Goal: Task Accomplishment & Management: Use online tool/utility

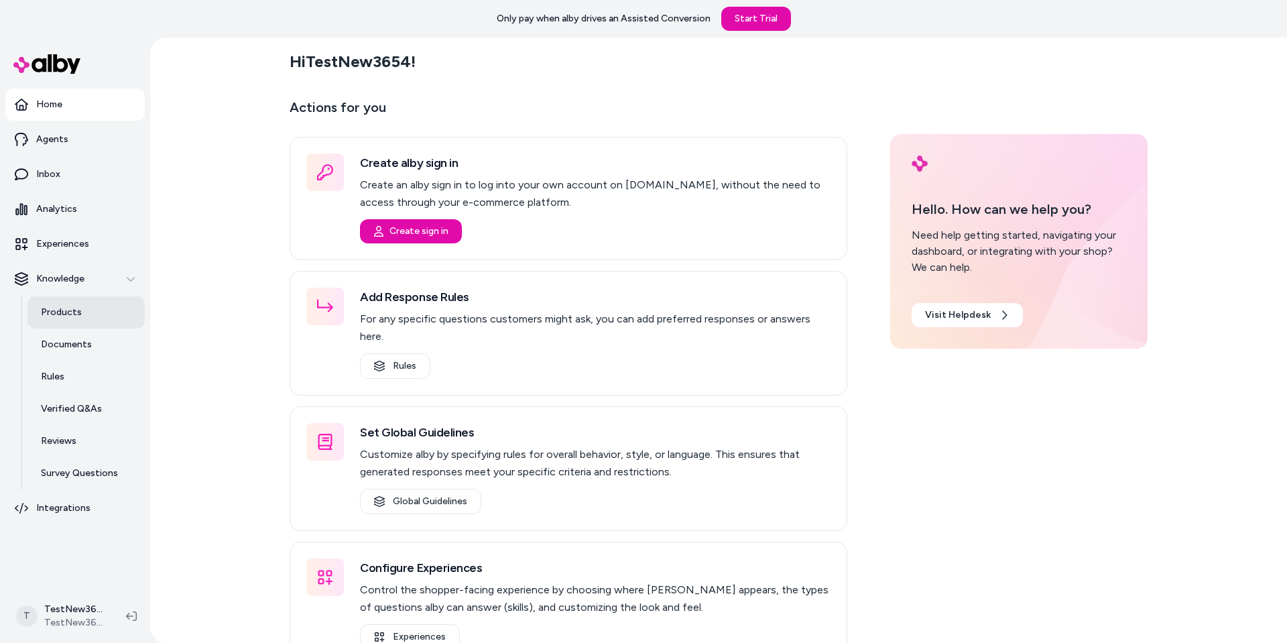
click at [61, 310] on p "Products" at bounding box center [61, 312] width 41 height 13
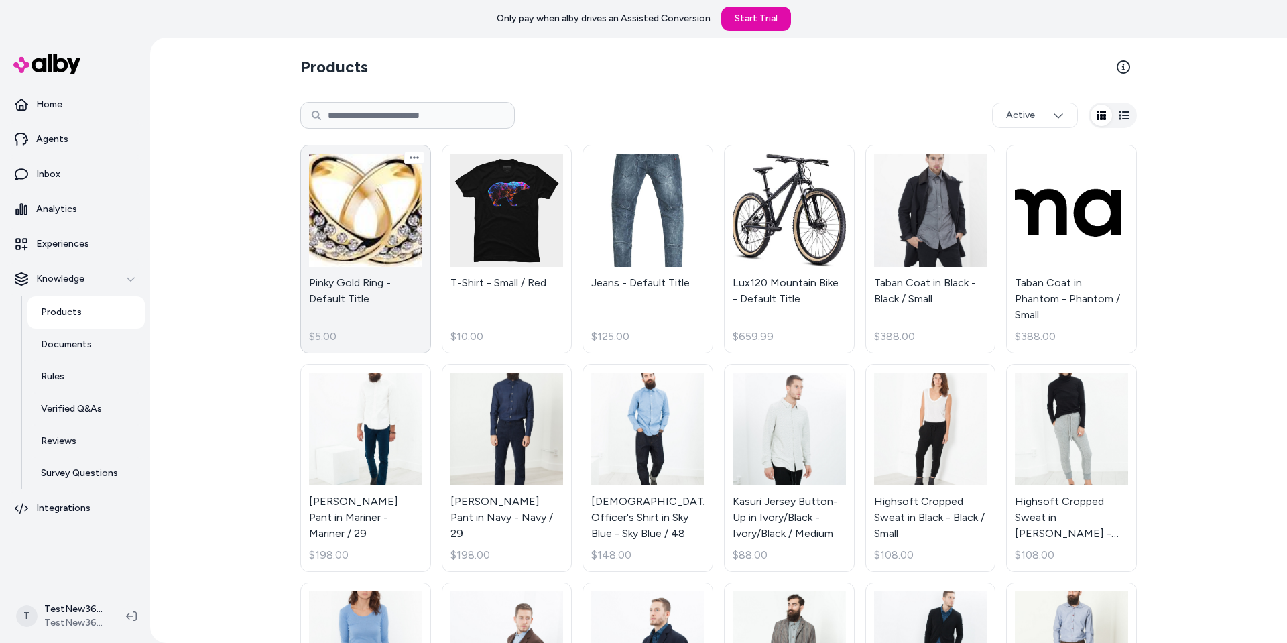
click at [311, 239] on link "Pinky Gold Ring - Default Title $5.00" at bounding box center [365, 249] width 131 height 208
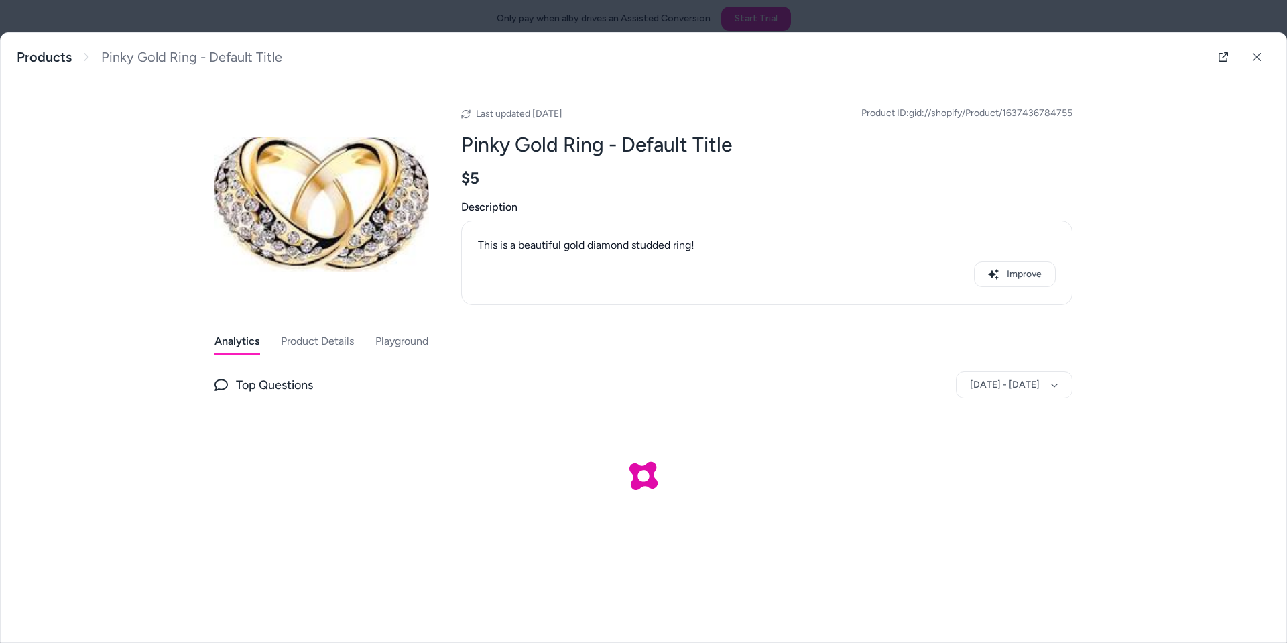
click at [454, 16] on div at bounding box center [643, 321] width 1287 height 643
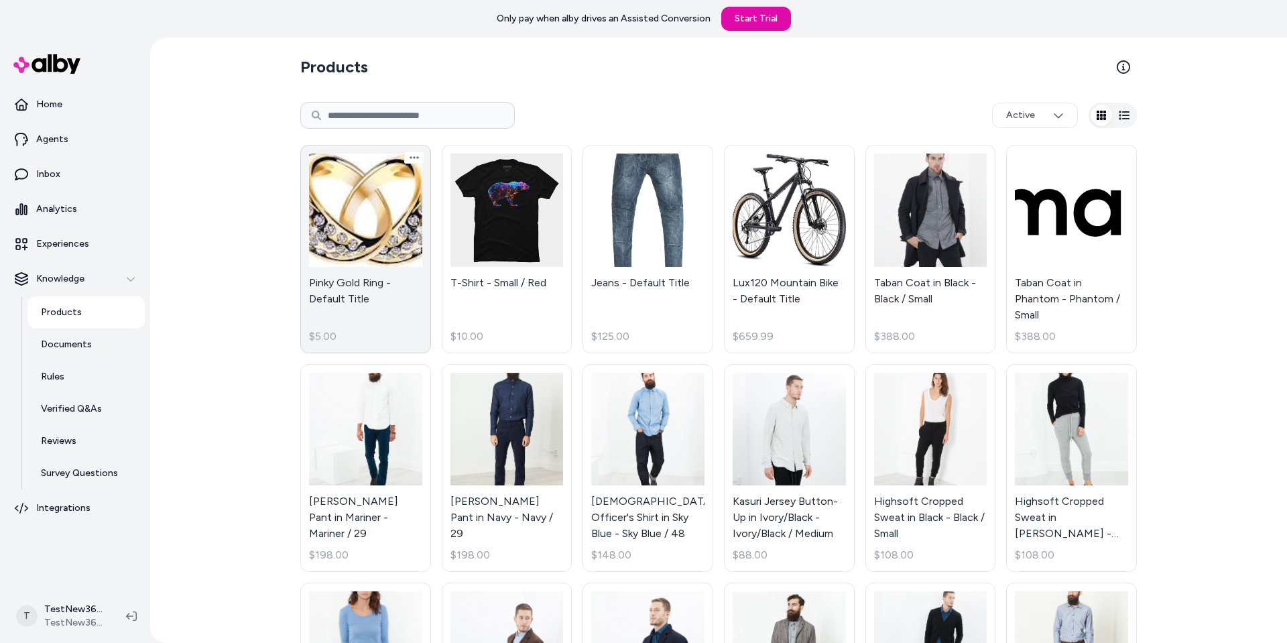
click at [388, 235] on link "Pinky Gold Ring - Default Title $5.00" at bounding box center [365, 249] width 131 height 208
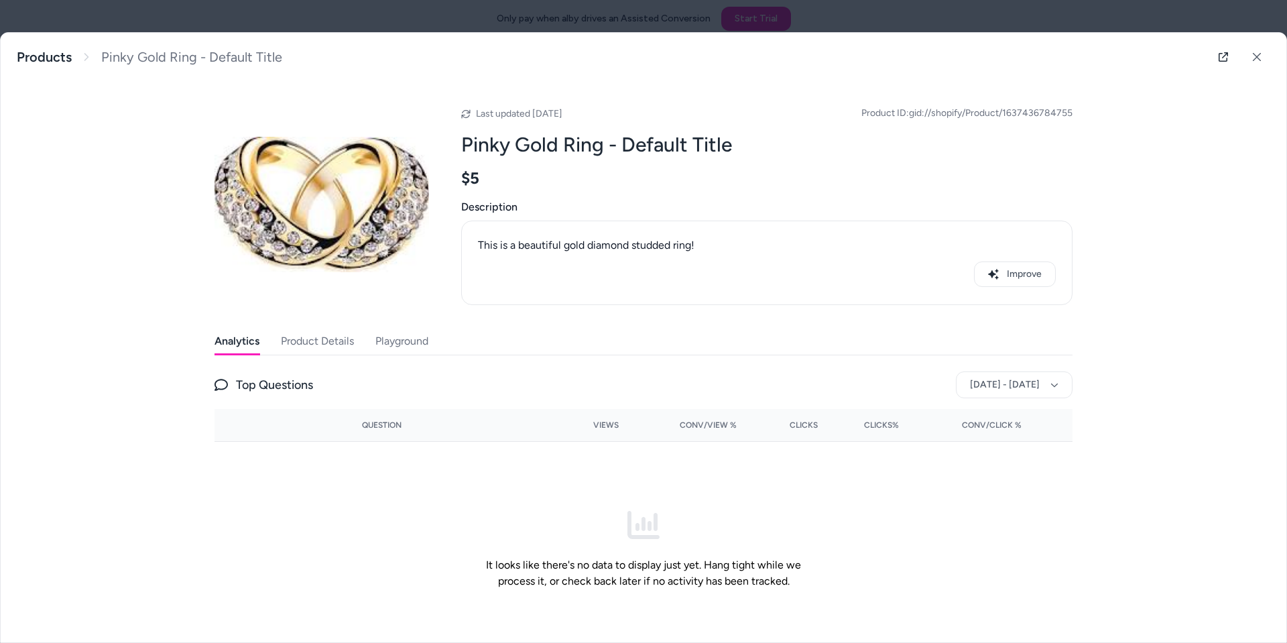
click at [407, 348] on button "Playground" at bounding box center [401, 341] width 53 height 27
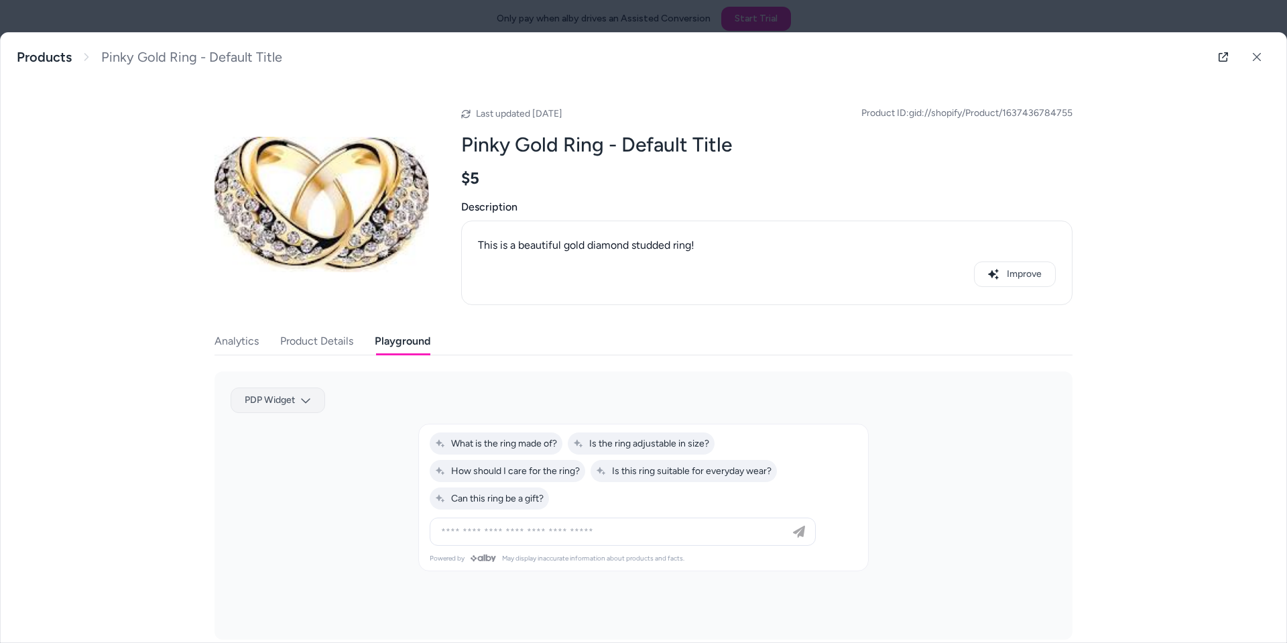
click at [304, 403] on body "Only pay when alby drives an Assisted Conversion Start Trial Home Agents Inbox …" at bounding box center [643, 321] width 1287 height 643
click at [340, 412] on div at bounding box center [643, 321] width 1287 height 643
click at [666, 256] on div "This is a beautiful gold diamond studded ring! Improve" at bounding box center [767, 263] width 578 height 62
click at [228, 15] on div at bounding box center [643, 321] width 1287 height 643
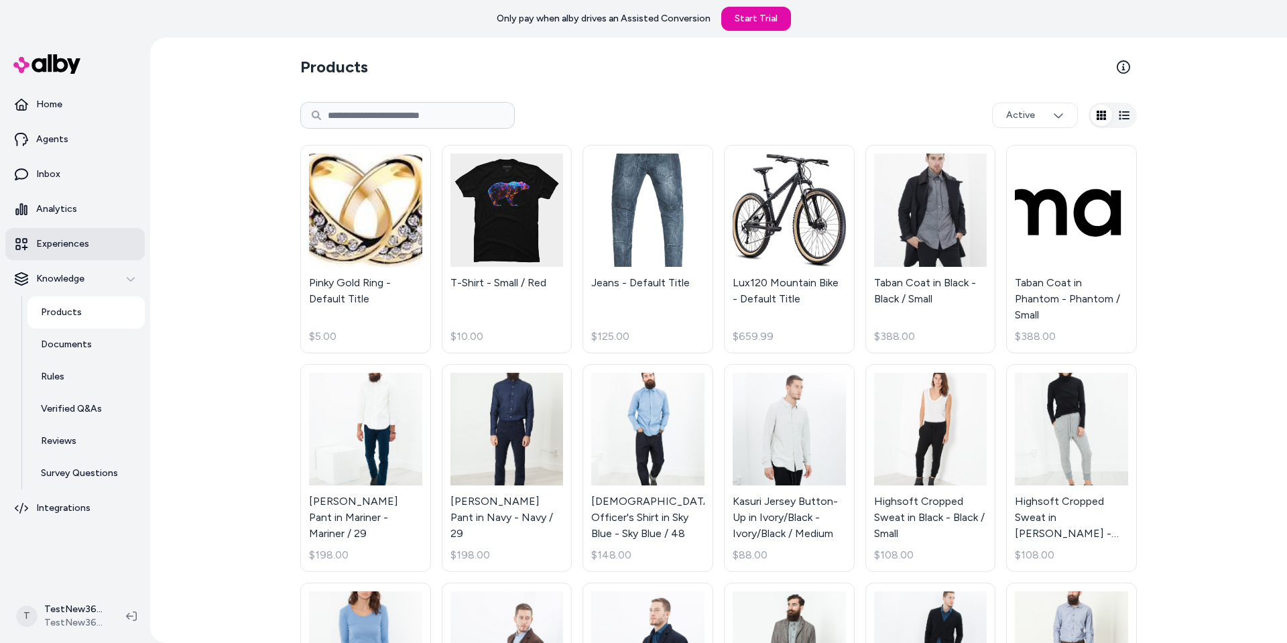
click at [87, 244] on p "Experiences" at bounding box center [62, 243] width 53 height 13
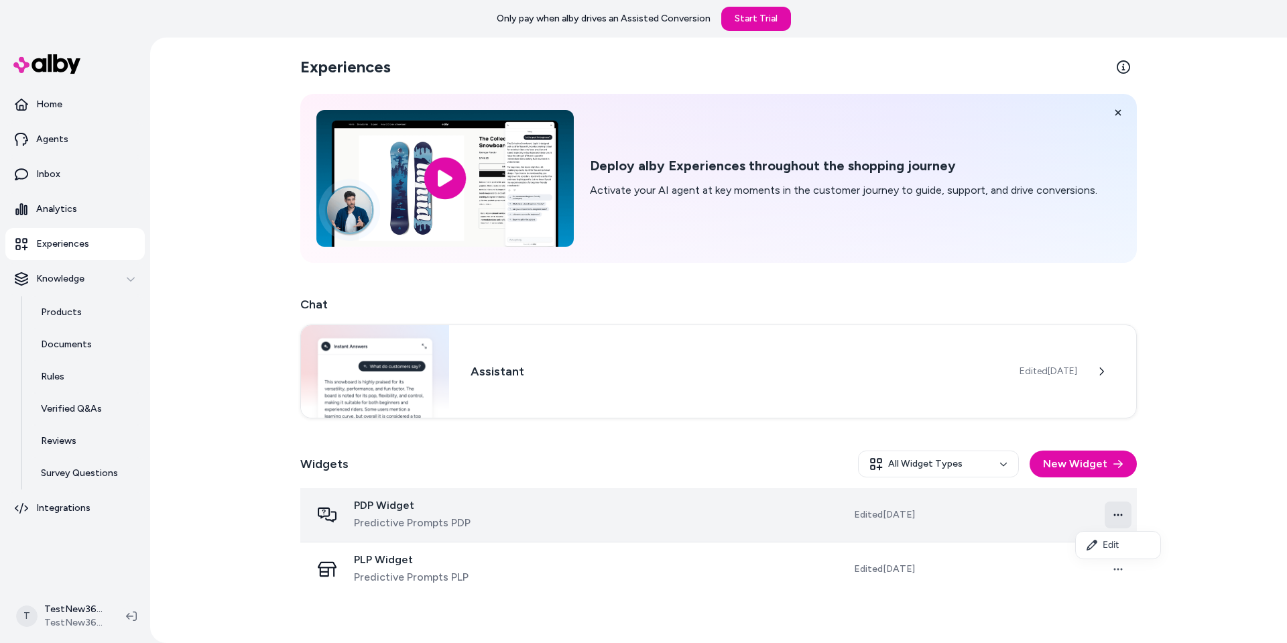
click at [1112, 512] on html "Only pay when [PERSON_NAME] drives an Assisted Conversion Start Trial Home Agen…" at bounding box center [643, 321] width 1287 height 643
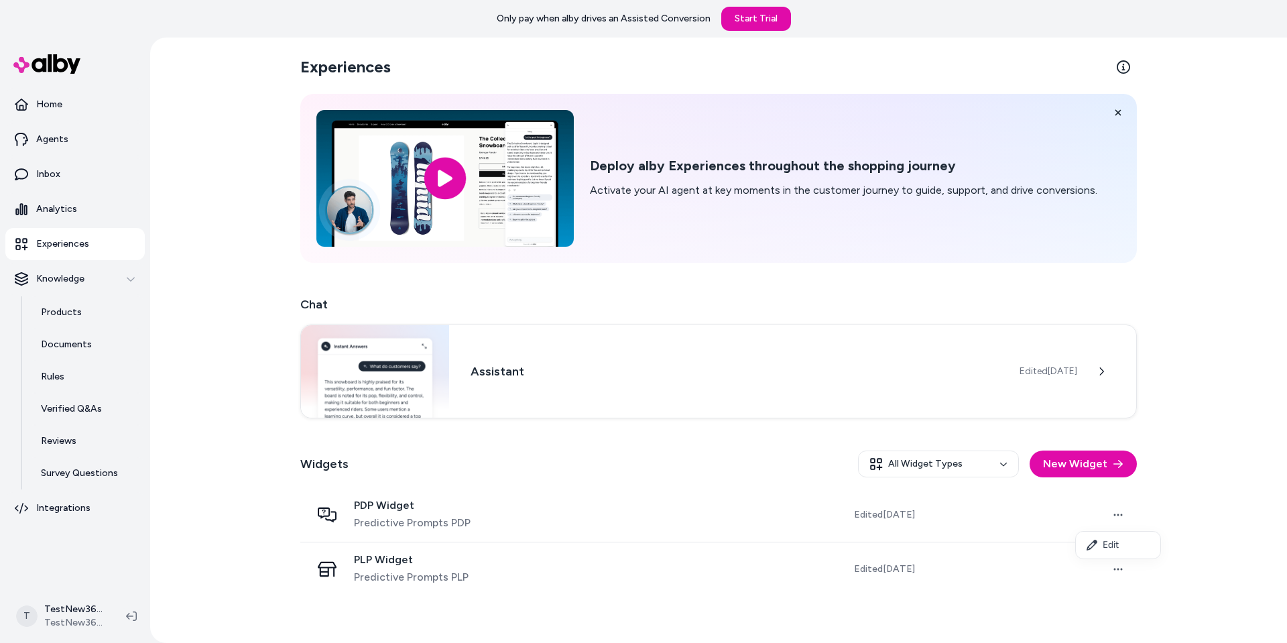
click at [1051, 513] on html "Only pay when [PERSON_NAME] drives an Assisted Conversion Start Trial Home Agen…" at bounding box center [643, 321] width 1287 height 643
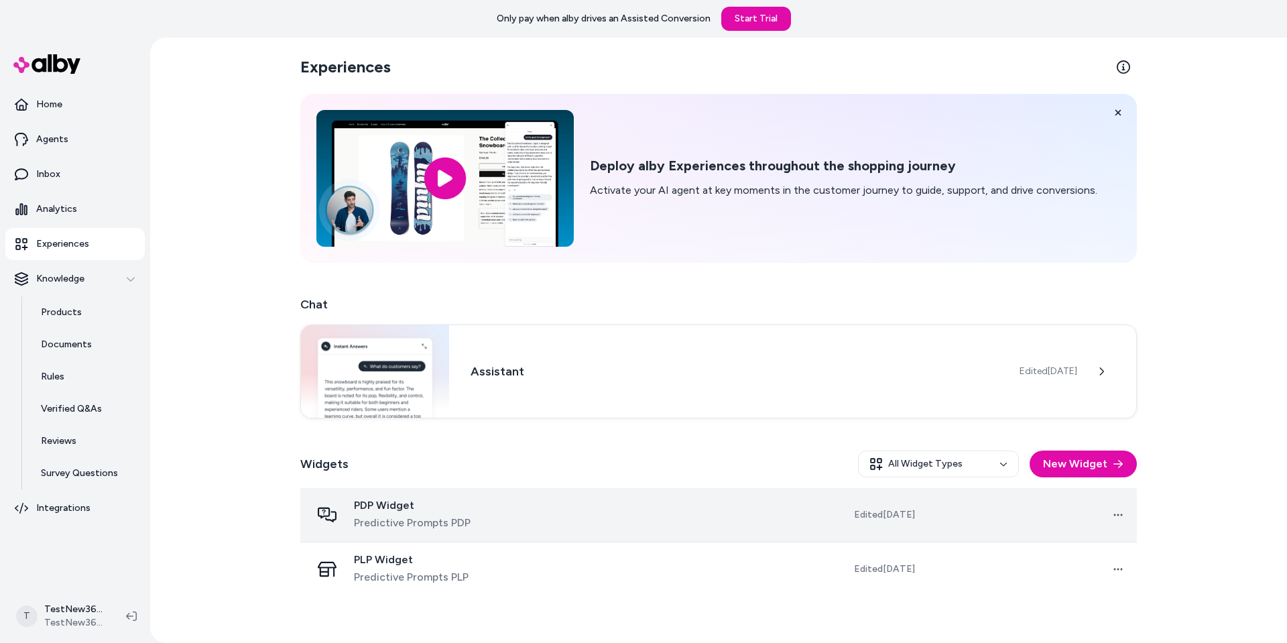
click at [1012, 513] on td "Open menu" at bounding box center [1030, 515] width 211 height 54
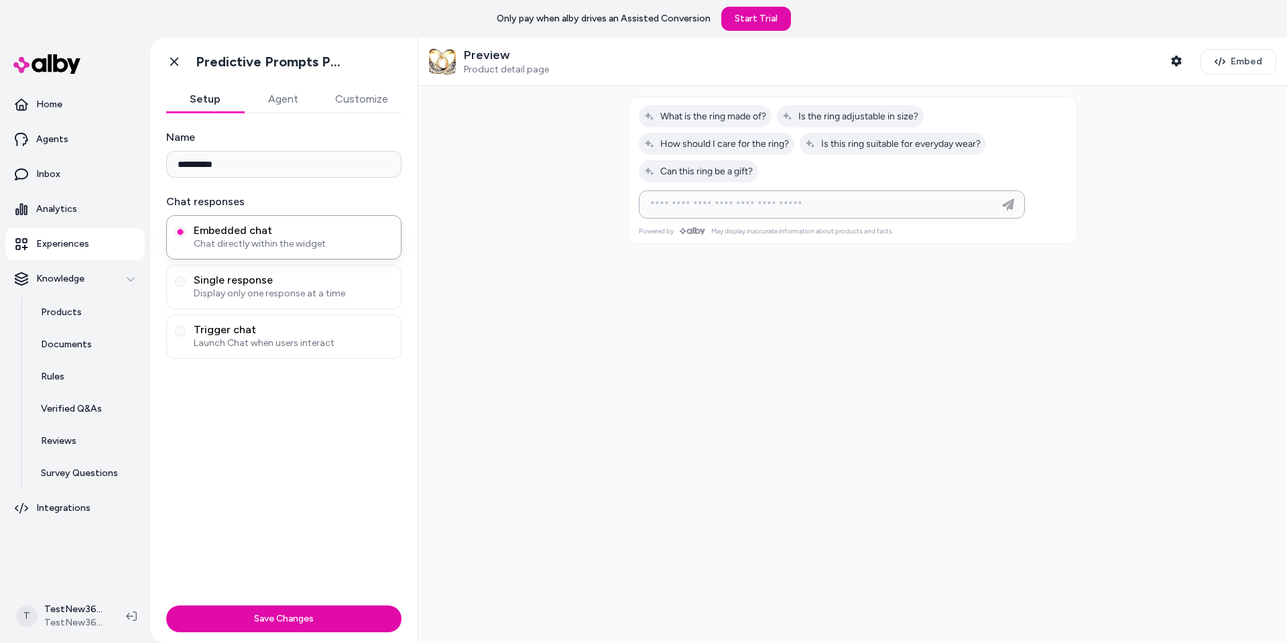
click at [740, 198] on input at bounding box center [818, 204] width 352 height 16
click at [638, 362] on div at bounding box center [852, 364] width 868 height 557
click at [493, 72] on span "Product detail page" at bounding box center [506, 70] width 85 height 12
click at [446, 56] on img at bounding box center [442, 61] width 27 height 27
click at [1246, 58] on span "Embed" at bounding box center [1245, 61] width 31 height 13
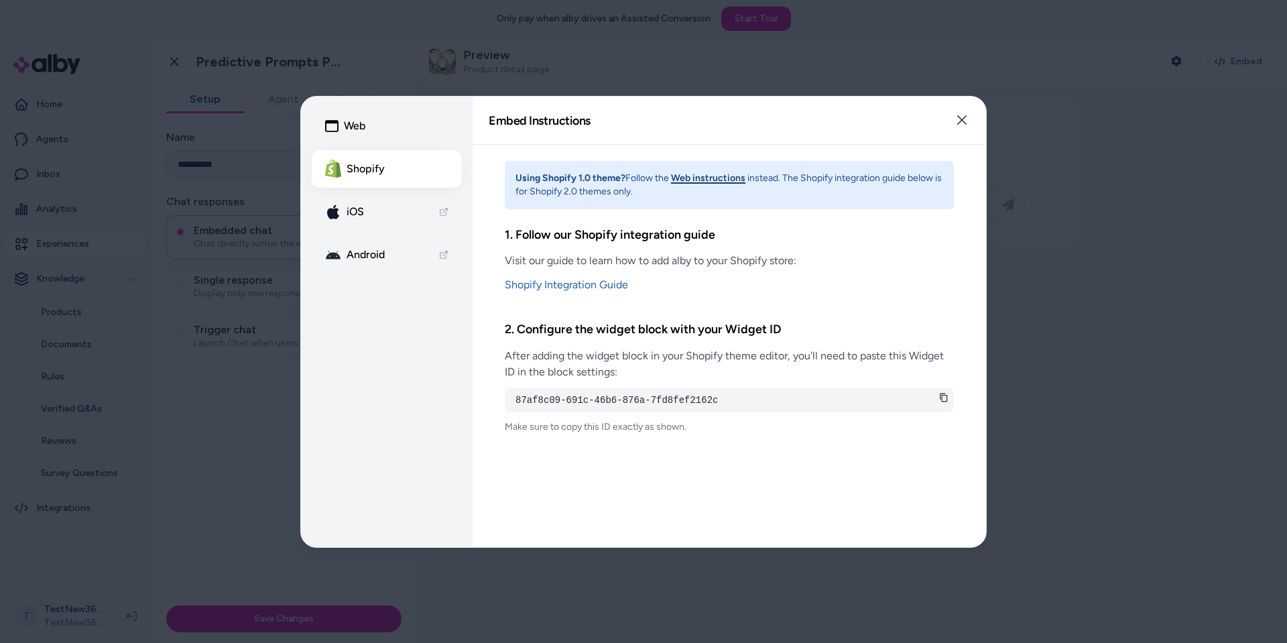
click at [1142, 147] on div at bounding box center [643, 321] width 1287 height 643
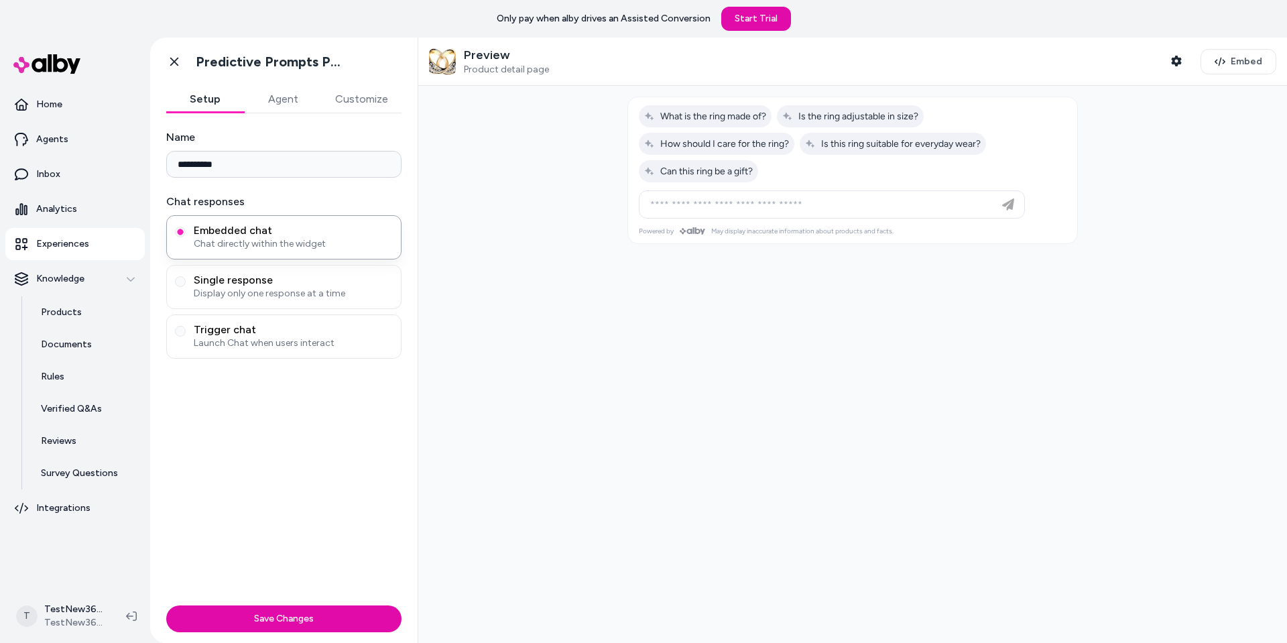
click at [575, 247] on div at bounding box center [852, 364] width 868 height 557
click at [277, 98] on button "Agent" at bounding box center [283, 99] width 78 height 27
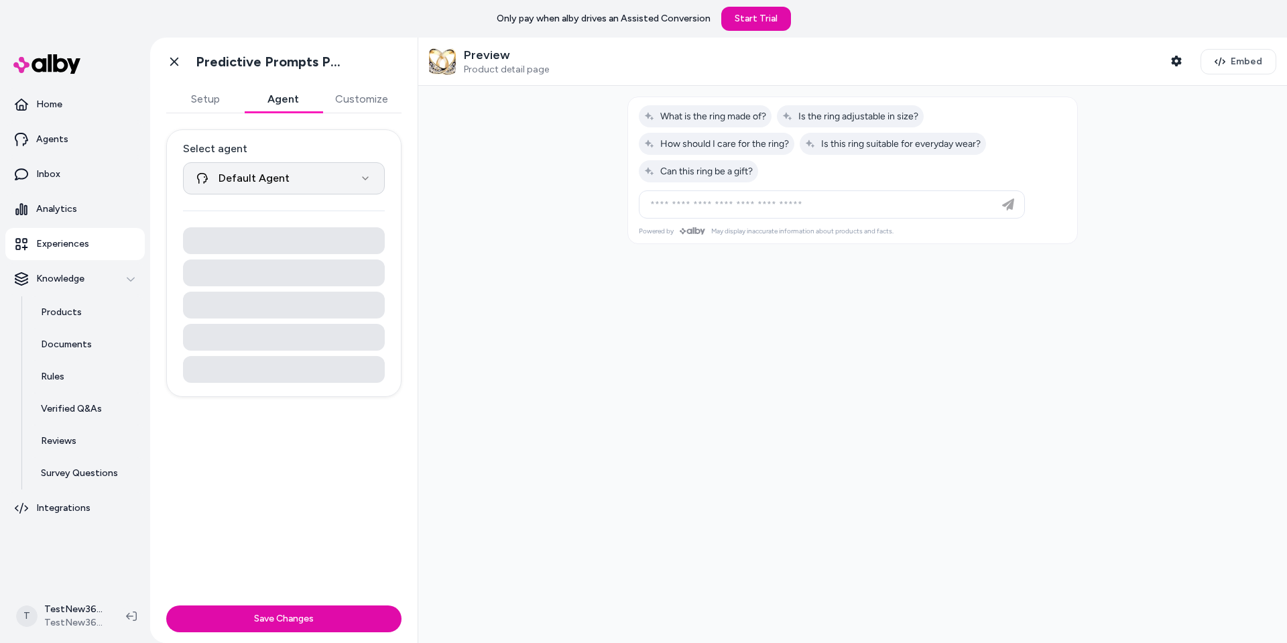
click at [287, 184] on html "**********" at bounding box center [643, 321] width 1287 height 643
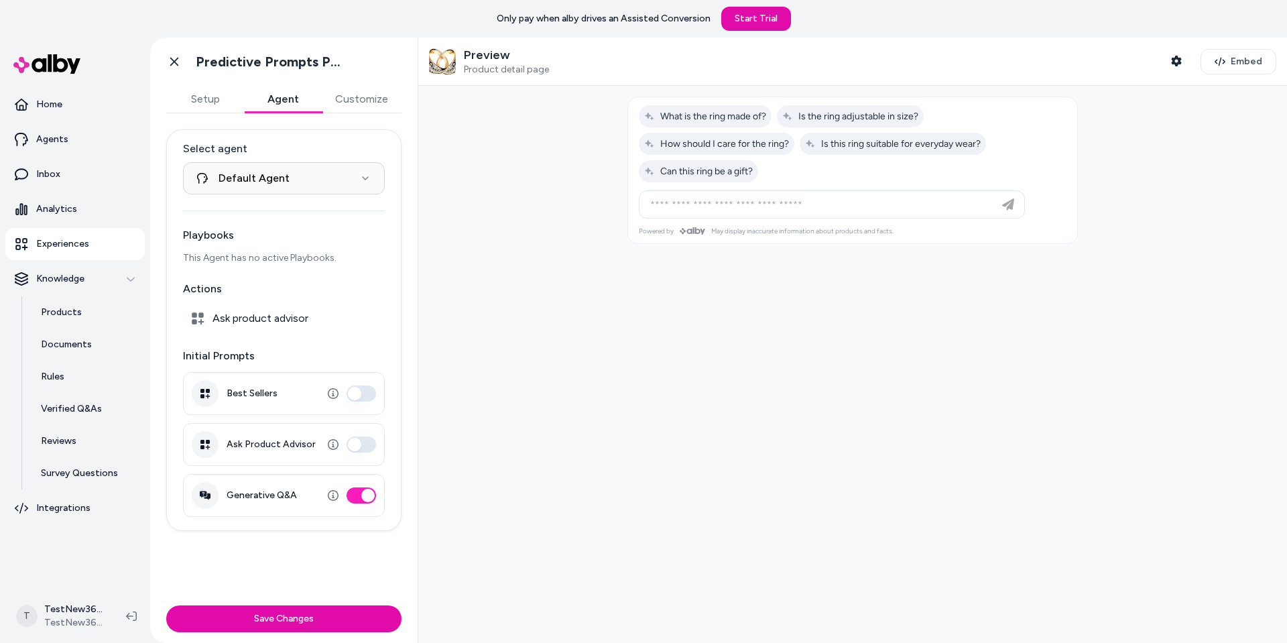
click at [290, 180] on html "**********" at bounding box center [643, 321] width 1287 height 643
drag, startPoint x: 273, startPoint y: 318, endPoint x: 391, endPoint y: 288, distance: 121.6
click at [273, 318] on span "Ask product advisor" at bounding box center [260, 318] width 96 height 13
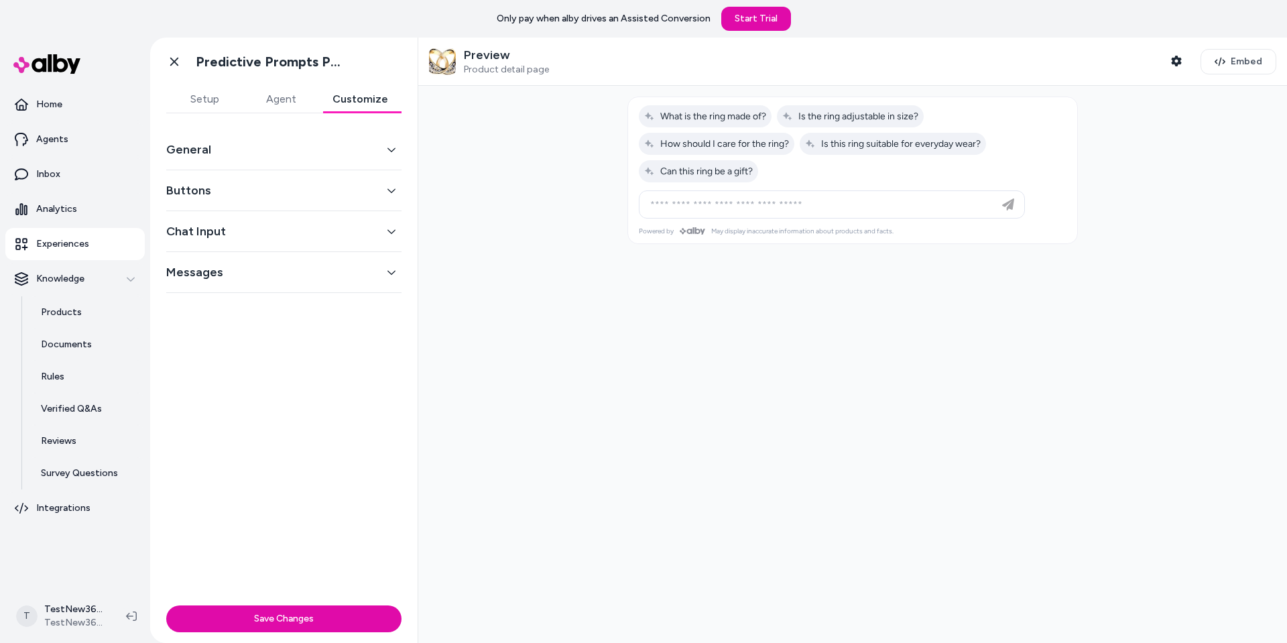
click at [365, 97] on button "Customize" at bounding box center [360, 99] width 82 height 27
click at [221, 222] on button "Chat Input" at bounding box center [283, 231] width 235 height 19
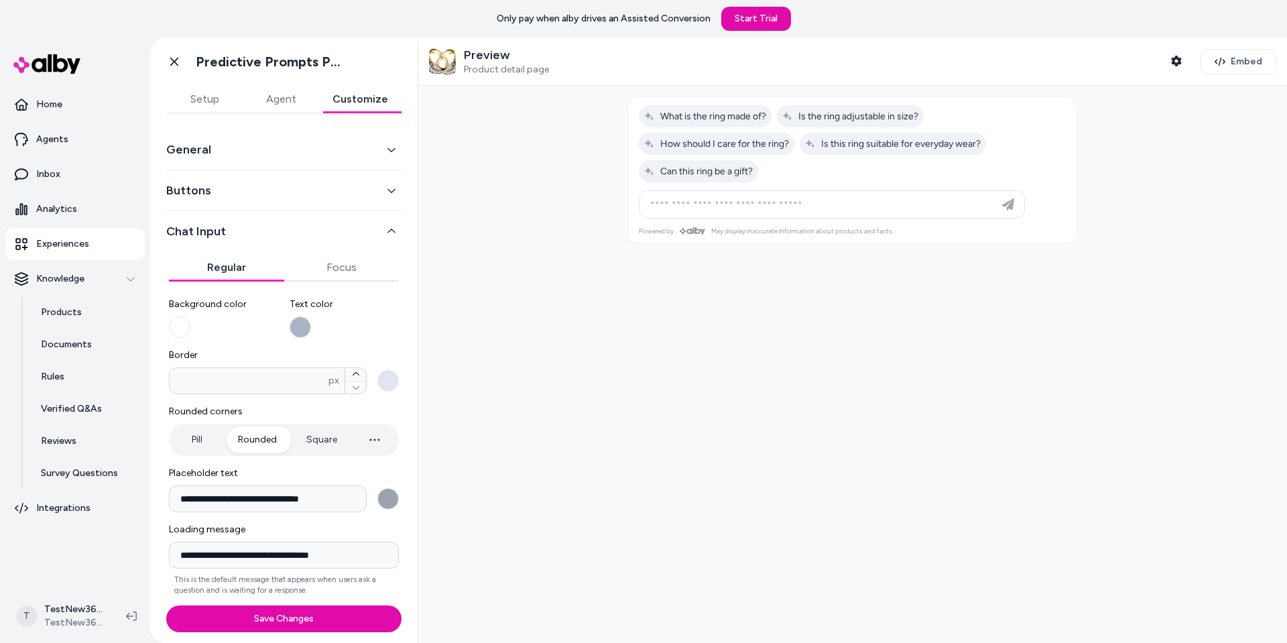
click at [233, 243] on div "Regular Focus" at bounding box center [284, 262] width 230 height 38
click at [251, 231] on button "Chat Input" at bounding box center [283, 231] width 235 height 19
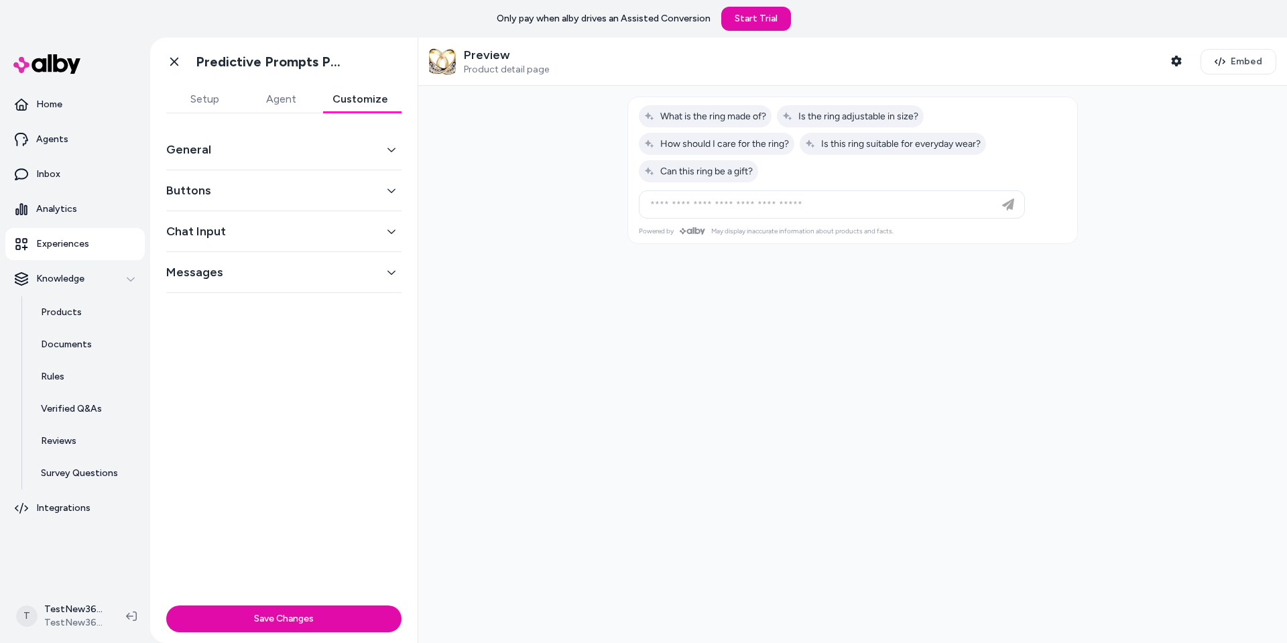
click at [231, 181] on button "Buttons" at bounding box center [283, 190] width 235 height 19
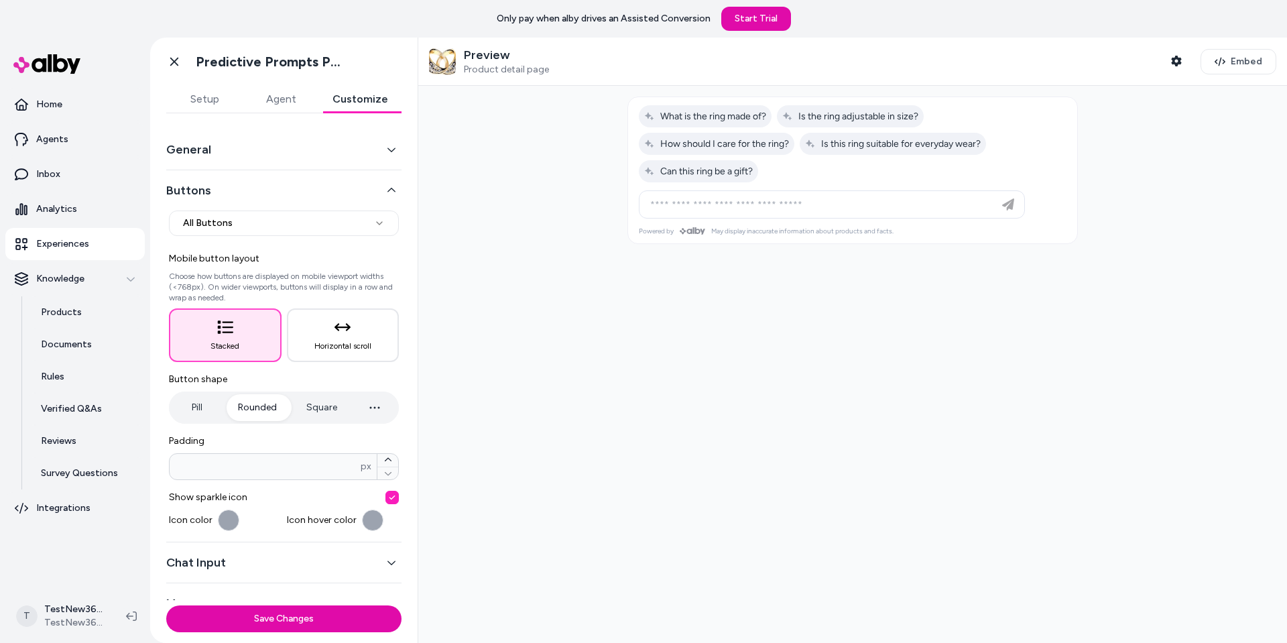
click at [229, 189] on button "Buttons" at bounding box center [283, 190] width 235 height 19
